Goal: Transaction & Acquisition: Purchase product/service

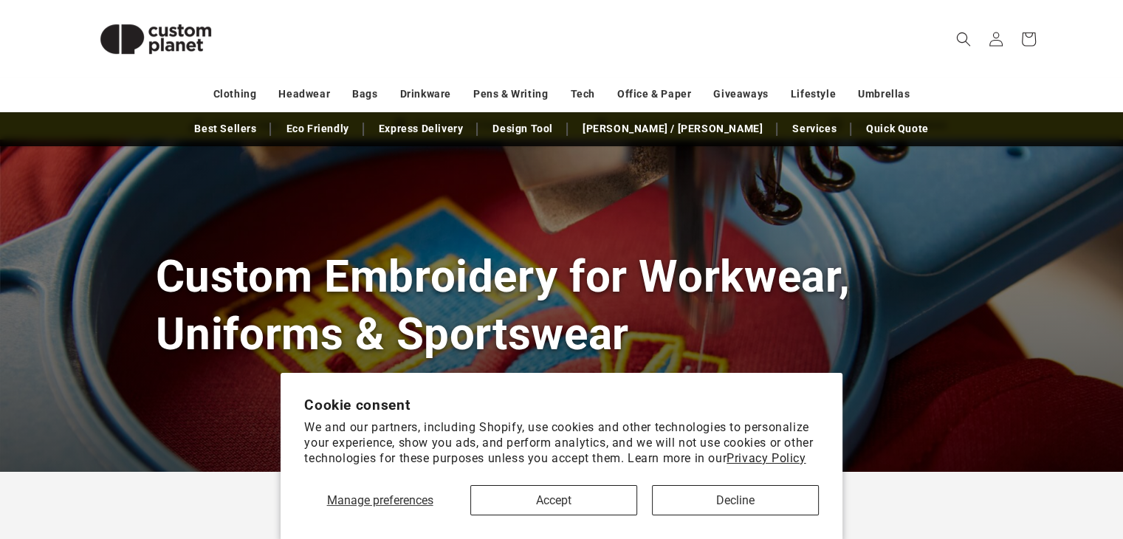
scroll to position [62, 0]
click at [600, 488] on button "Accept" at bounding box center [553, 500] width 167 height 30
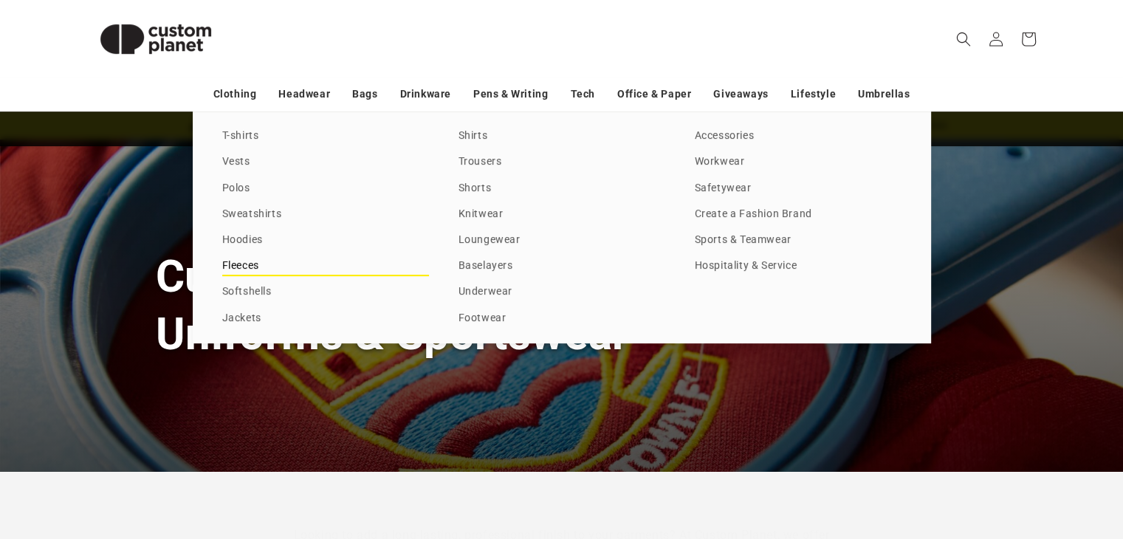
click at [262, 264] on link "Fleeces" at bounding box center [325, 266] width 207 height 20
click at [227, 257] on link "Fleeces" at bounding box center [325, 266] width 207 height 20
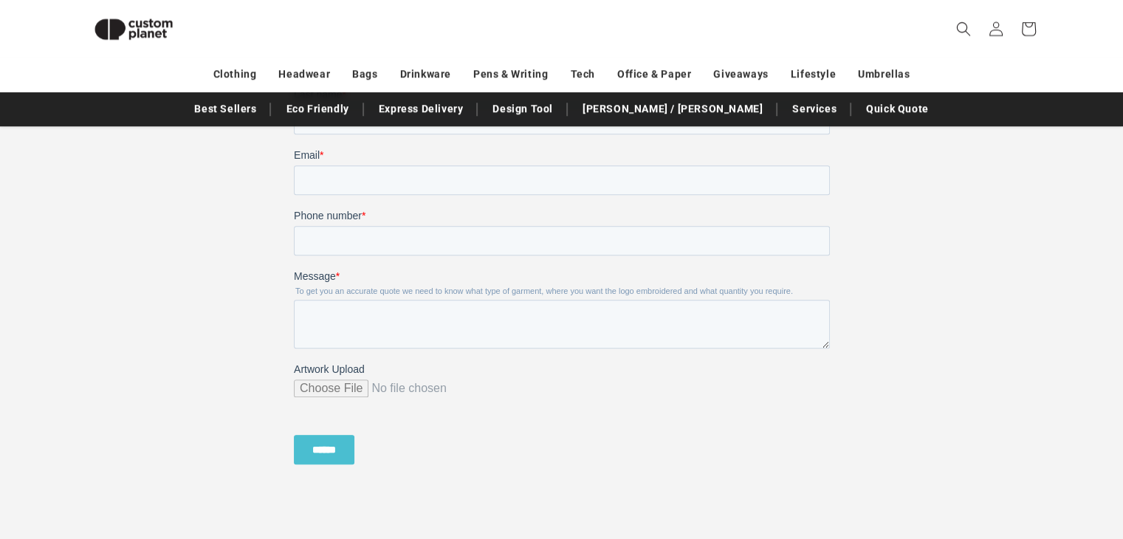
scroll to position [1281, 0]
